Goal: Task Accomplishment & Management: Complete application form

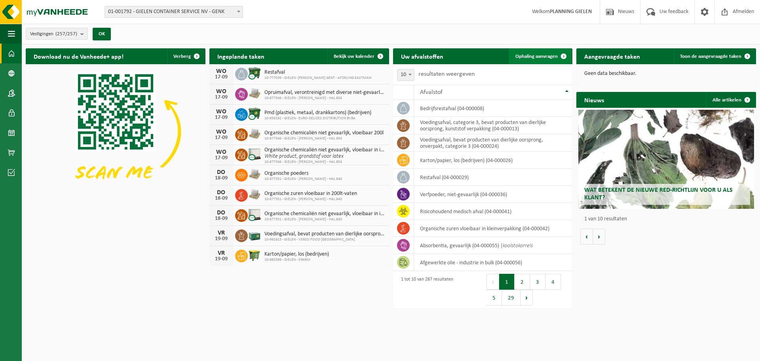
click at [537, 57] on span "Ophaling aanvragen" at bounding box center [536, 56] width 42 height 5
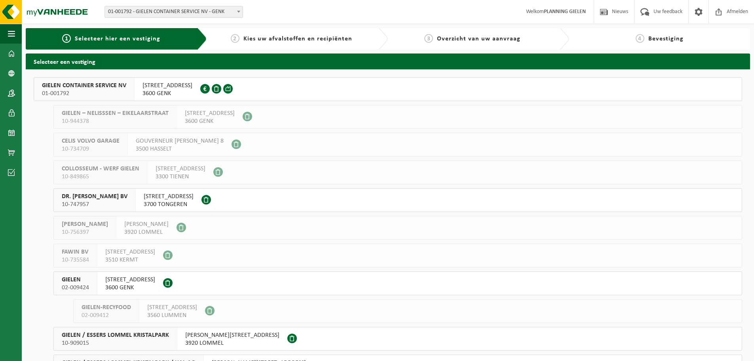
drag, startPoint x: 99, startPoint y: 91, endPoint x: 144, endPoint y: 114, distance: 50.6
click at [99, 91] on span "01-001792" at bounding box center [84, 93] width 84 height 8
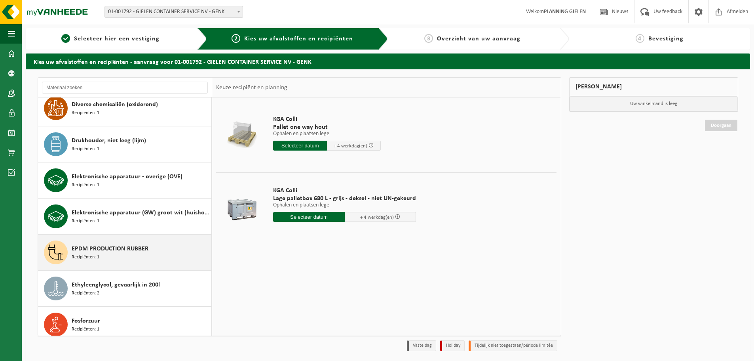
scroll to position [554, 0]
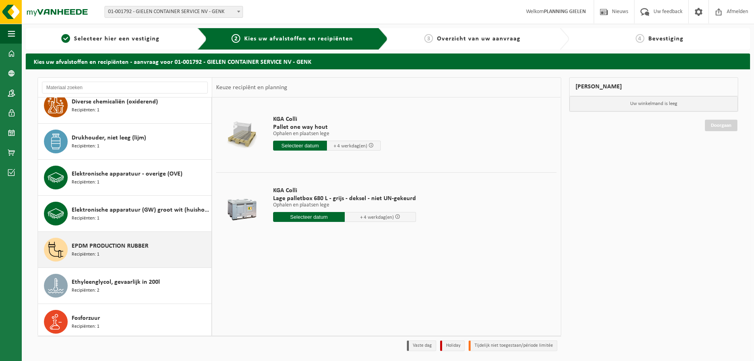
click at [124, 245] on span "EPDM PRODUCTION RUBBER" at bounding box center [110, 246] width 77 height 10
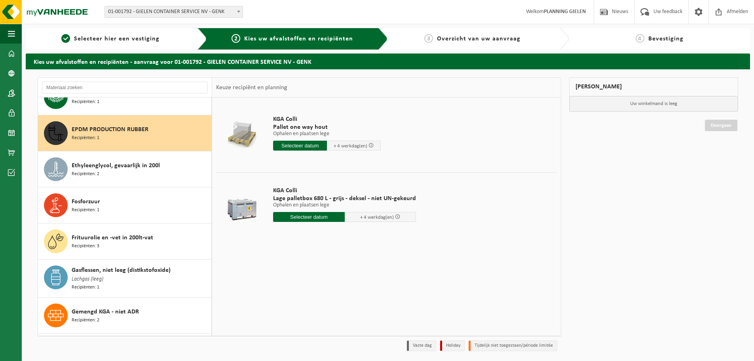
scroll to position [686, 0]
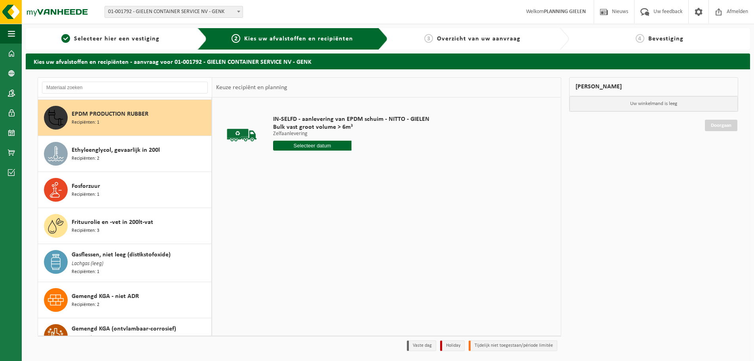
click at [318, 144] on input "text" at bounding box center [312, 146] width 78 height 10
click at [318, 211] on div "18" at bounding box center [322, 215] width 14 height 13
type input "Van 2025-09-18"
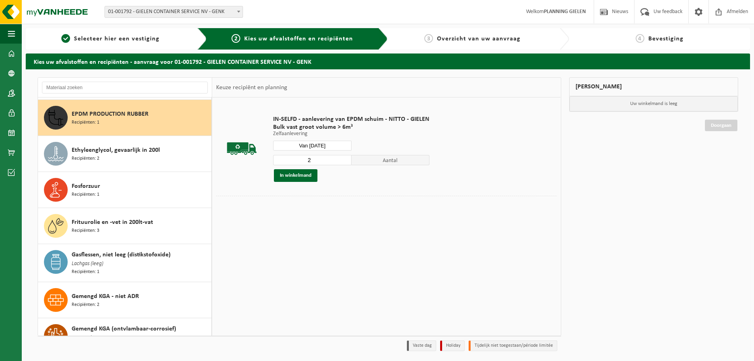
type input "2"
click at [344, 158] on input "2" at bounding box center [312, 160] width 78 height 10
click at [305, 173] on button "In winkelmand" at bounding box center [296, 175] width 44 height 13
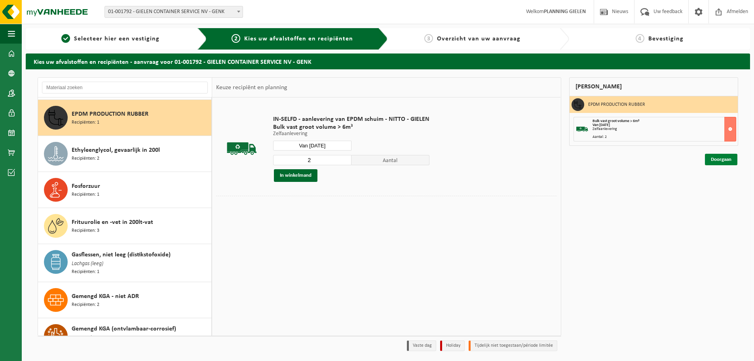
drag, startPoint x: 722, startPoint y: 165, endPoint x: 720, endPoint y: 160, distance: 6.1
click at [722, 165] on div "Mijn winkelmand EPDM PRODUCTION RUBBER Bulk vast groot volume > 6m³ Van 2025-09…" at bounding box center [653, 215] width 177 height 277
click at [720, 160] on link "Doorgaan" at bounding box center [721, 159] width 32 height 11
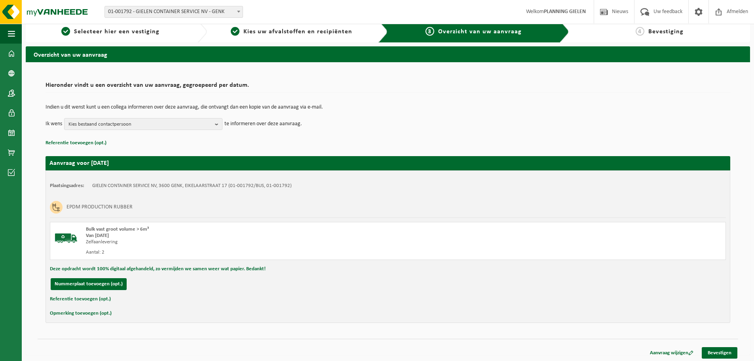
scroll to position [9, 0]
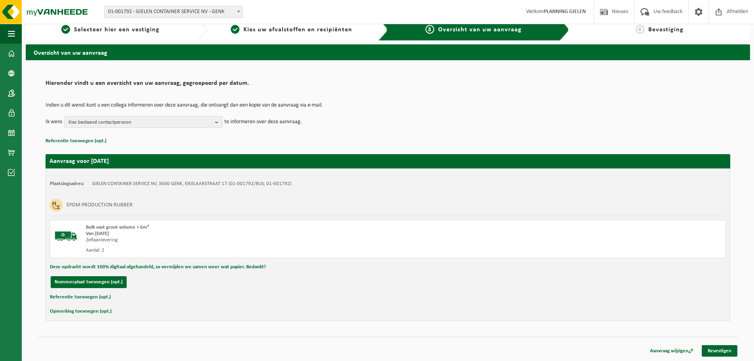
click at [725, 344] on div "Aanvraag wijzigen Bevestigen" at bounding box center [388, 340] width 701 height 8
click at [725, 345] on link "Bevestigen" at bounding box center [720, 350] width 36 height 11
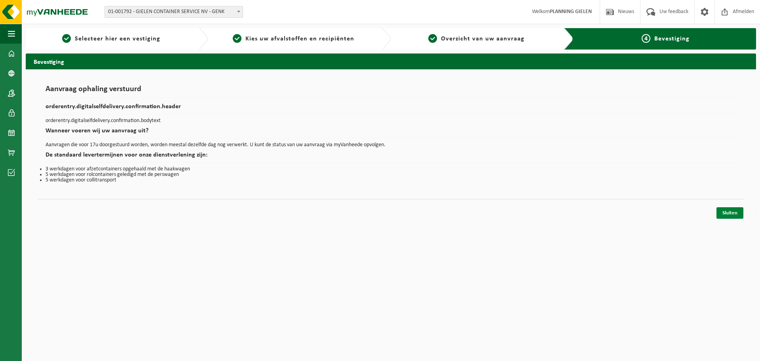
click at [727, 211] on link "Sluiten" at bounding box center [729, 212] width 27 height 11
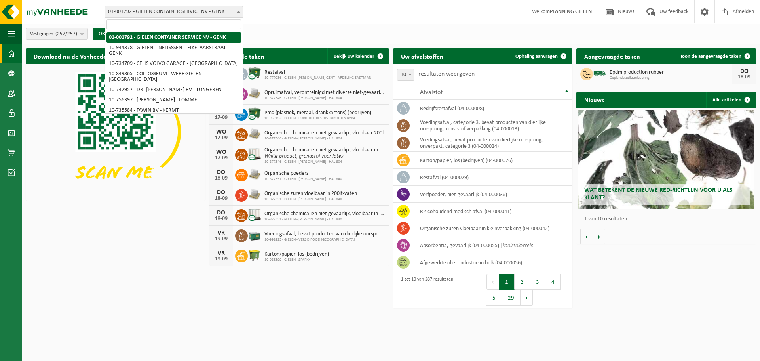
click at [232, 10] on span "01-001792 - GIELEN CONTAINER SERVICE NV - GENK" at bounding box center [174, 11] width 138 height 11
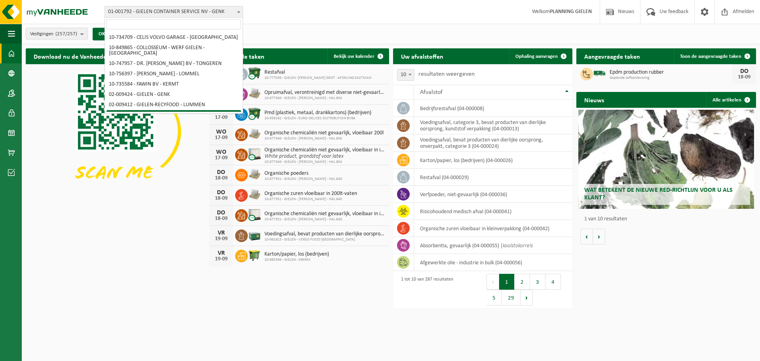
scroll to position [40, 0]
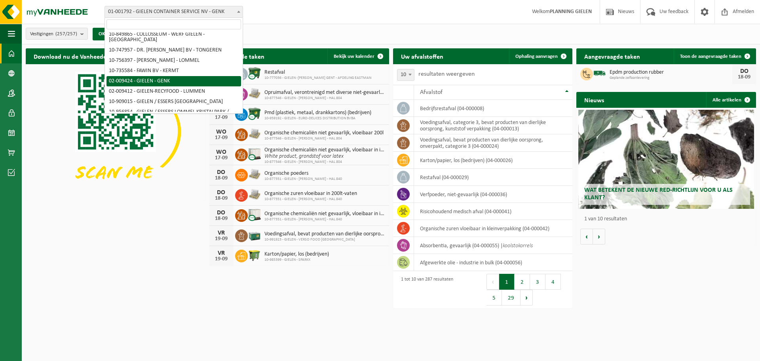
select select "1770"
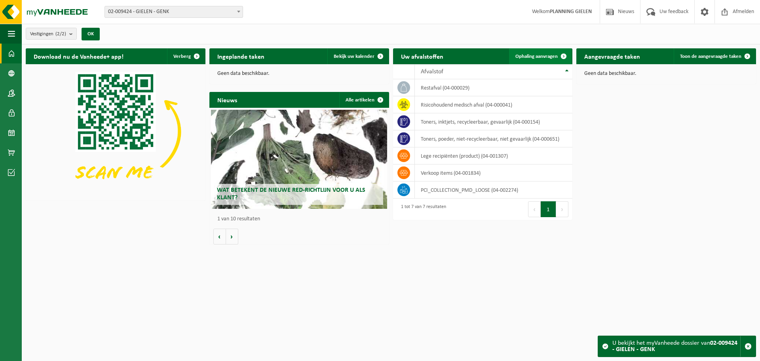
click at [526, 57] on span "Ophaling aanvragen" at bounding box center [536, 56] width 42 height 5
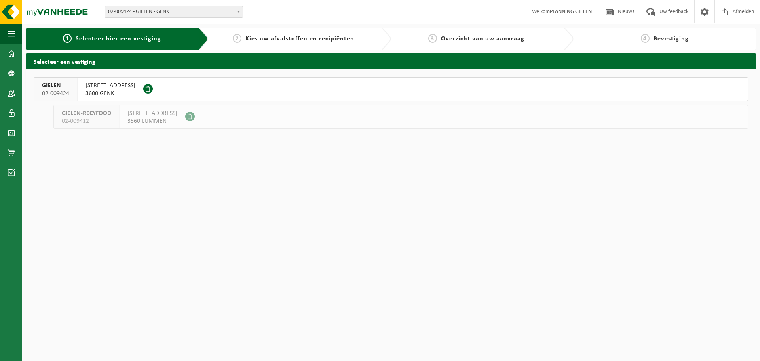
click at [64, 86] on span "GIELEN" at bounding box center [55, 86] width 27 height 8
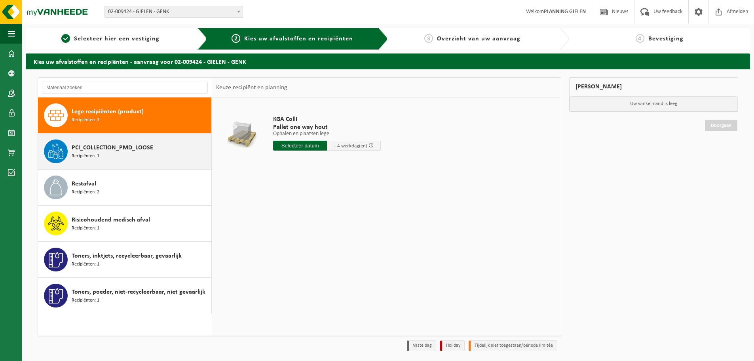
click at [98, 156] on span "Recipiënten: 1" at bounding box center [86, 156] width 28 height 8
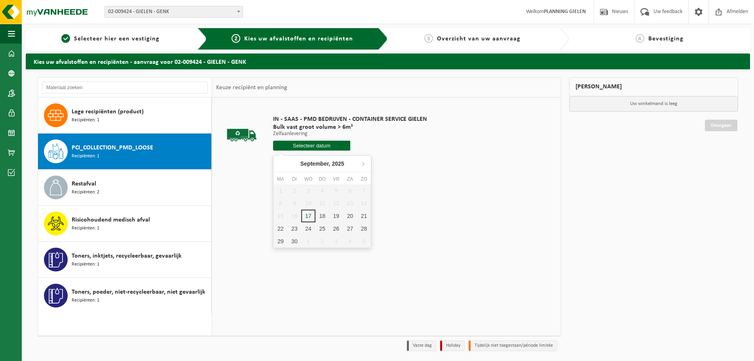
click at [334, 150] on input "text" at bounding box center [311, 146] width 77 height 10
click at [323, 212] on div "18" at bounding box center [322, 215] width 14 height 13
type input "Van [DATE]"
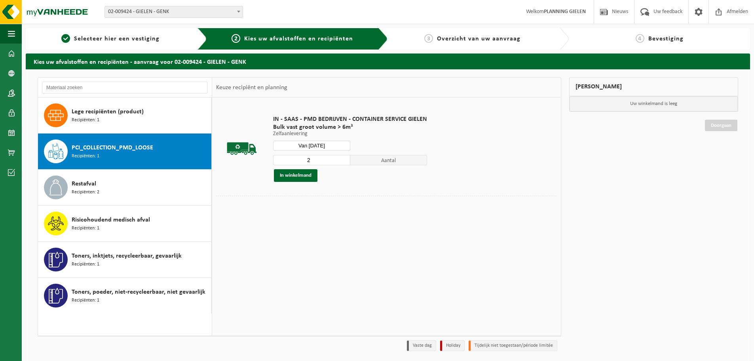
type input "2"
click at [342, 158] on input "2" at bounding box center [311, 160] width 77 height 10
click at [300, 174] on button "In winkelmand" at bounding box center [296, 175] width 44 height 13
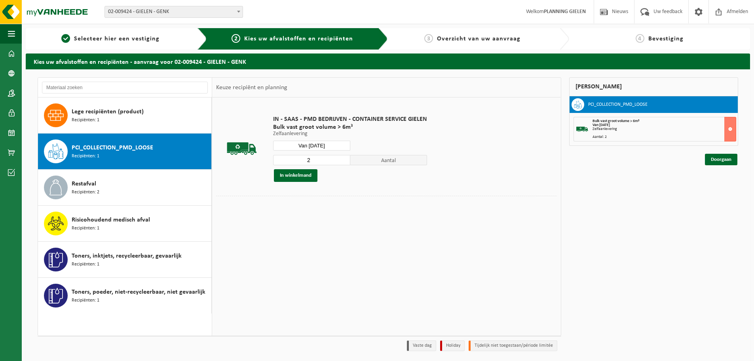
drag, startPoint x: 728, startPoint y: 160, endPoint x: 729, endPoint y: 202, distance: 42.4
click at [727, 160] on link "Doorgaan" at bounding box center [721, 159] width 32 height 11
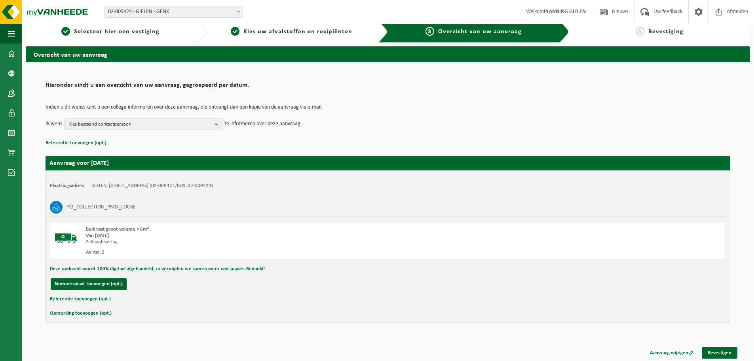
scroll to position [9, 0]
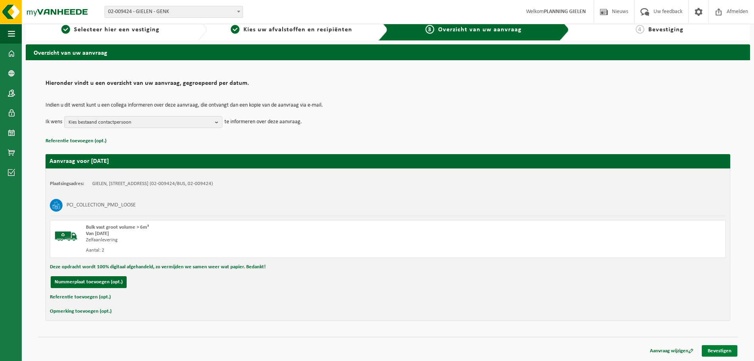
click at [717, 347] on link "Bevestigen" at bounding box center [720, 350] width 36 height 11
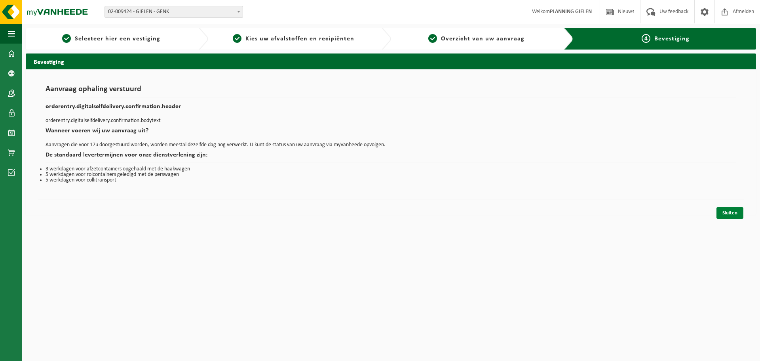
click at [738, 216] on link "Sluiten" at bounding box center [729, 212] width 27 height 11
